Goal: Task Accomplishment & Management: Check status

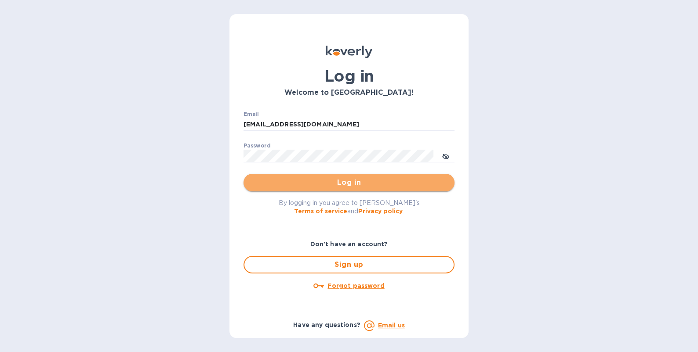
click at [350, 184] on span "Log in" at bounding box center [349, 183] width 197 height 11
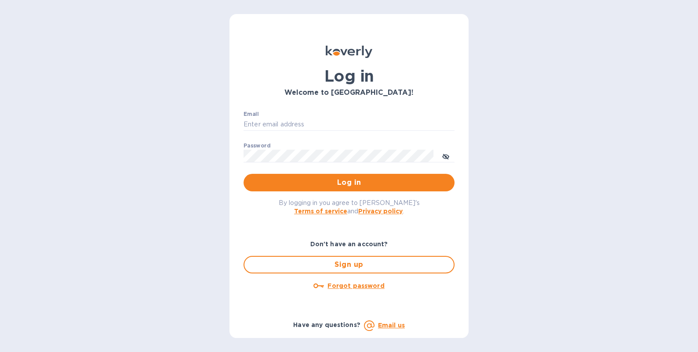
type input "[EMAIL_ADDRESS][DOMAIN_NAME]"
click at [362, 192] on div "By logging in you agree to [PERSON_NAME]'s Terms of service and Privacy policy ." at bounding box center [348, 207] width 225 height 31
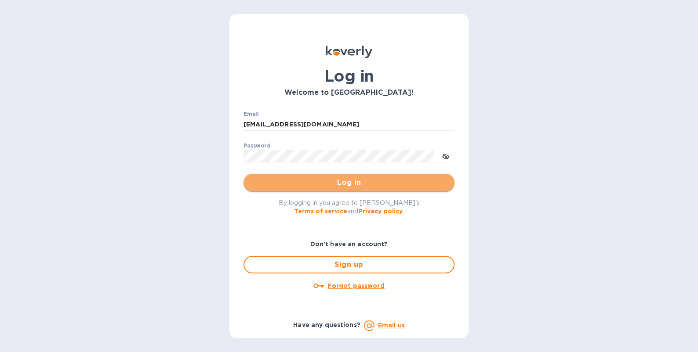
click at [362, 186] on span "Log in" at bounding box center [349, 183] width 197 height 11
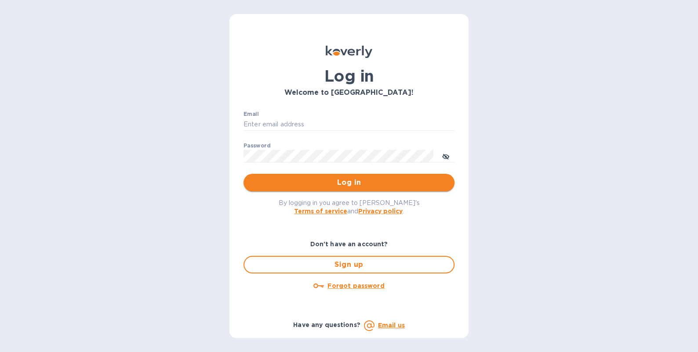
type input "[EMAIL_ADDRESS][DOMAIN_NAME]"
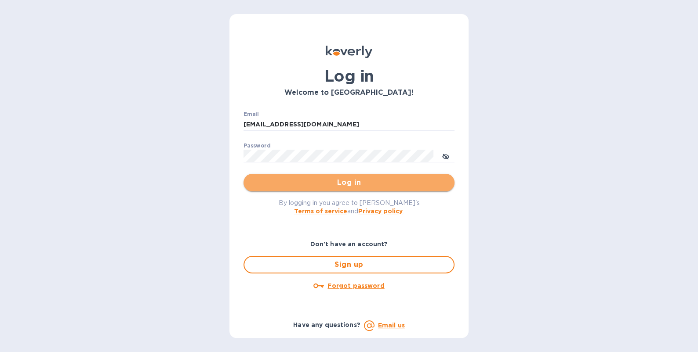
click at [419, 182] on span "Log in" at bounding box center [349, 183] width 197 height 11
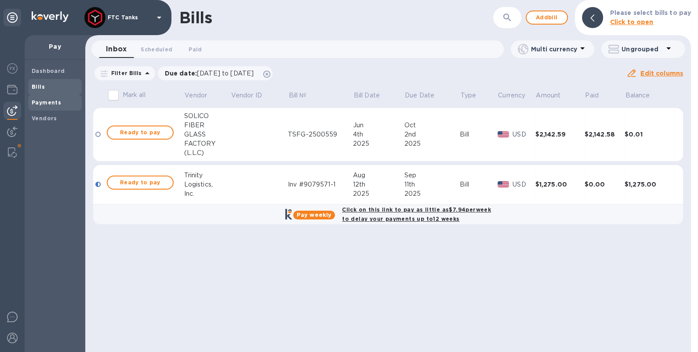
click at [44, 107] on span "Payments" at bounding box center [46, 102] width 29 height 9
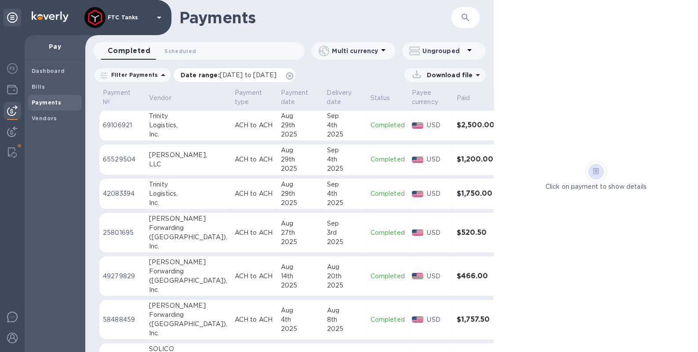
click at [293, 76] on icon at bounding box center [289, 76] width 7 height 7
click at [134, 79] on div "Filter Payments" at bounding box center [132, 75] width 76 height 14
click at [327, 166] on div "2025" at bounding box center [345, 168] width 36 height 9
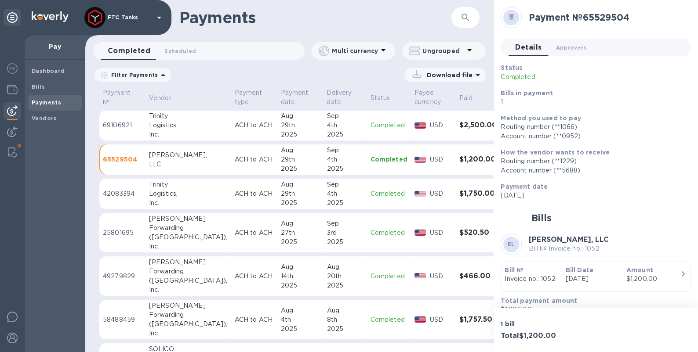
click at [655, 120] on p "Method you used to pay" at bounding box center [592, 118] width 183 height 9
